Goal: Information Seeking & Learning: Learn about a topic

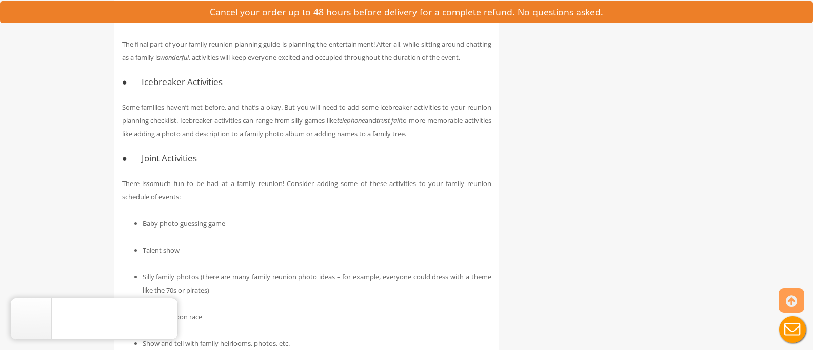
scroll to position [2051, 0]
click at [456, 140] on p "Some families haven’t met before, and that’s a-okay. But you will need to add s…" at bounding box center [306, 120] width 369 height 40
drag, startPoint x: 402, startPoint y: 148, endPoint x: 400, endPoint y: 154, distance: 7.1
click at [402, 140] on p "Some families haven’t met before, and that’s a-okay. But you will need to add s…" at bounding box center [306, 120] width 369 height 40
click at [398, 140] on p "Some families haven’t met before, and that’s a-okay. But you will need to add s…" at bounding box center [306, 120] width 369 height 40
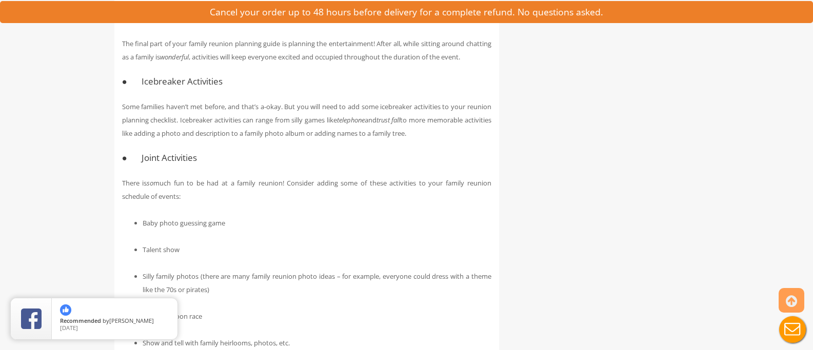
click at [400, 125] on em "trust fall" at bounding box center [388, 119] width 24 height 9
drag, startPoint x: 465, startPoint y: 158, endPoint x: 450, endPoint y: 159, distance: 14.4
click at [462, 140] on p "Some families haven’t met before, and that’s a-okay. But you will need to add s…" at bounding box center [306, 120] width 369 height 40
click at [338, 140] on p "Some families haven’t met before, and that’s a-okay. But you will need to add s…" at bounding box center [306, 120] width 369 height 40
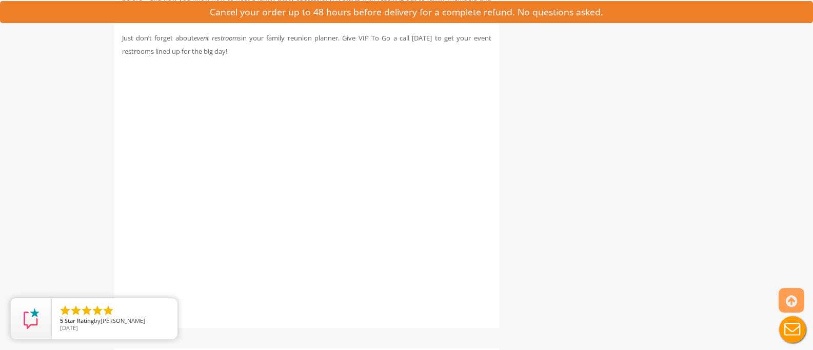
scroll to position [3845, 0]
